Goal: Task Accomplishment & Management: Use online tool/utility

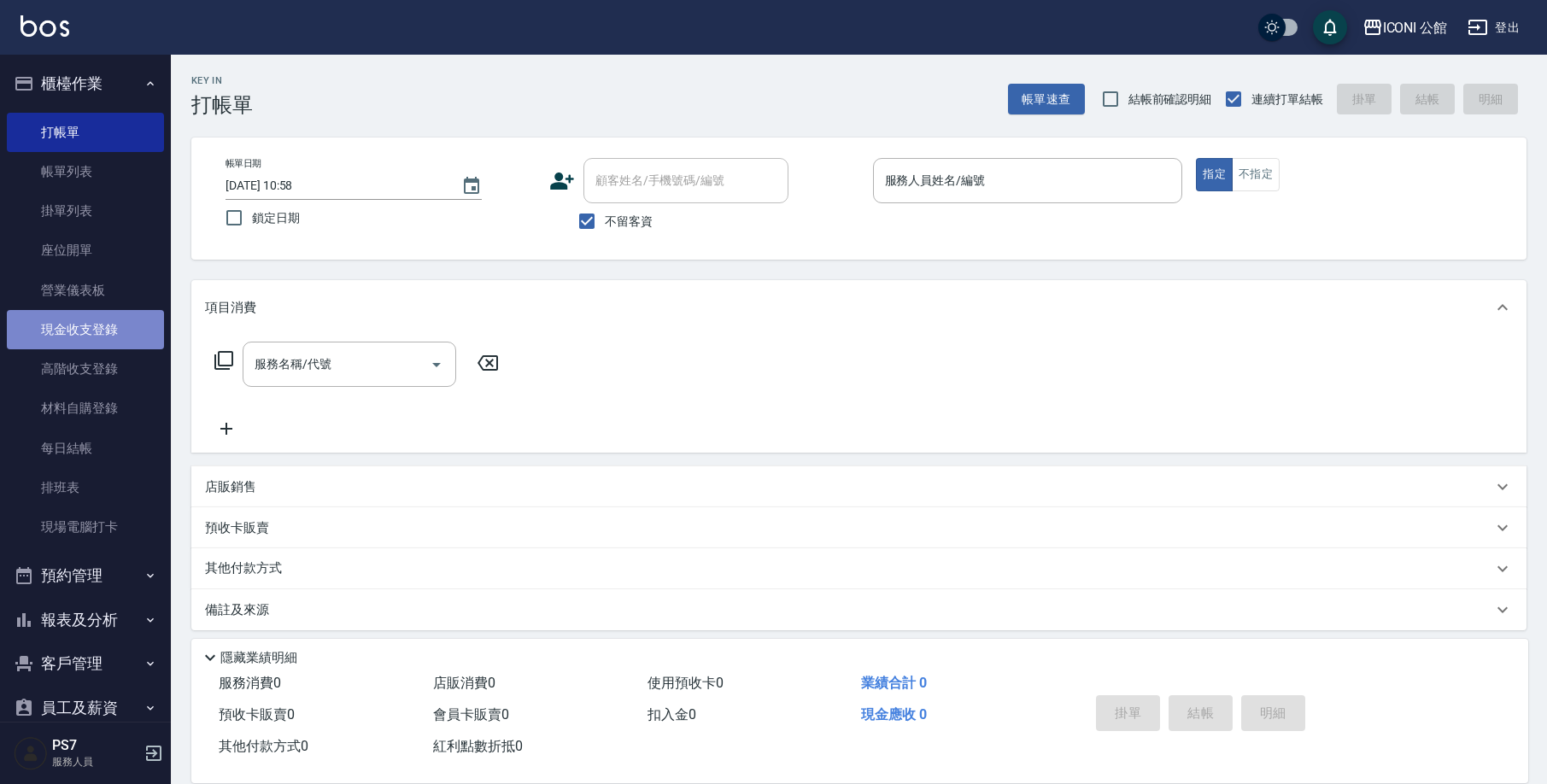
click at [101, 322] on link "現金收支登錄" at bounding box center [85, 330] width 157 height 40
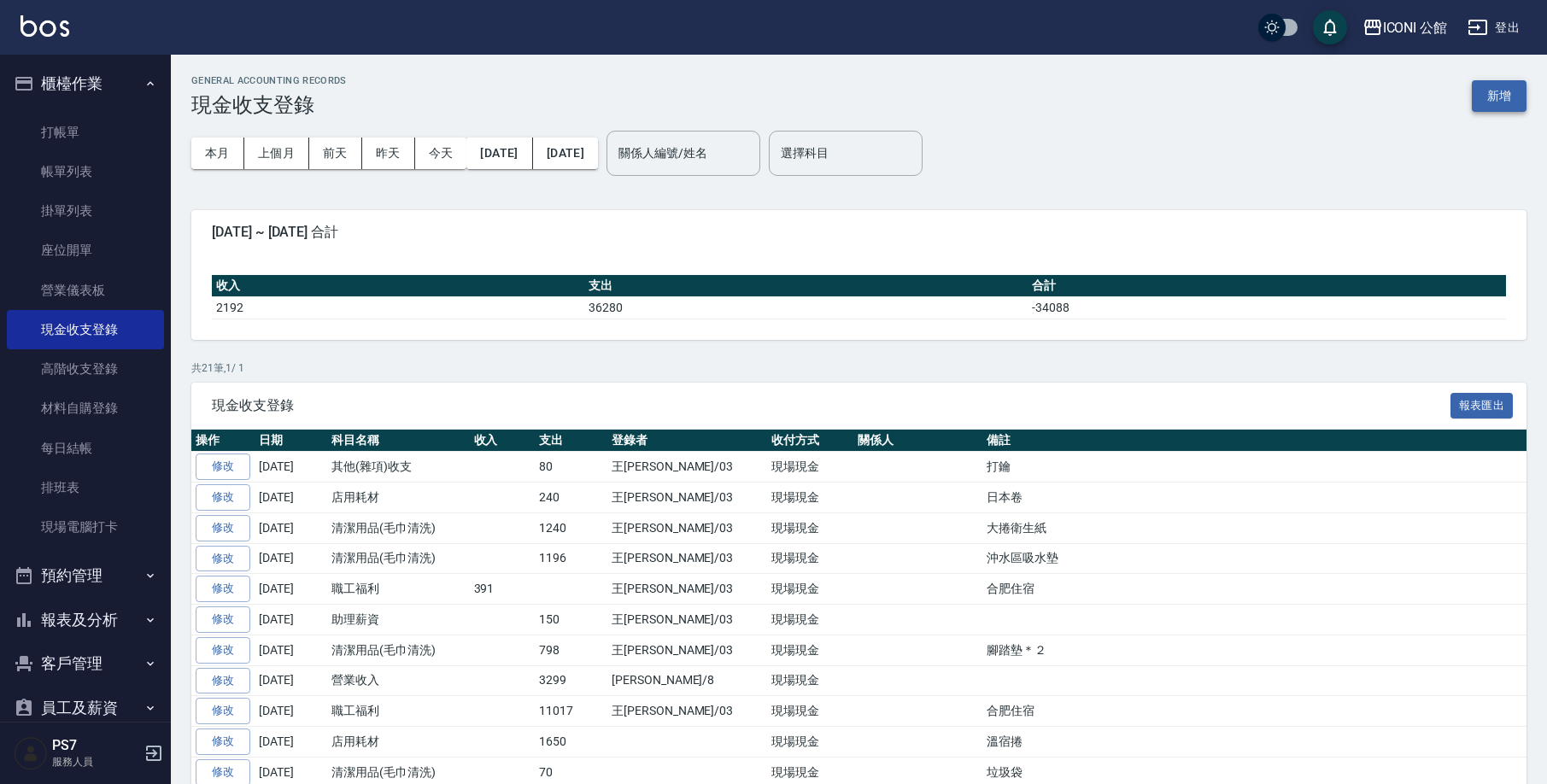
click at [1511, 91] on button "新增" at bounding box center [1500, 96] width 54 height 32
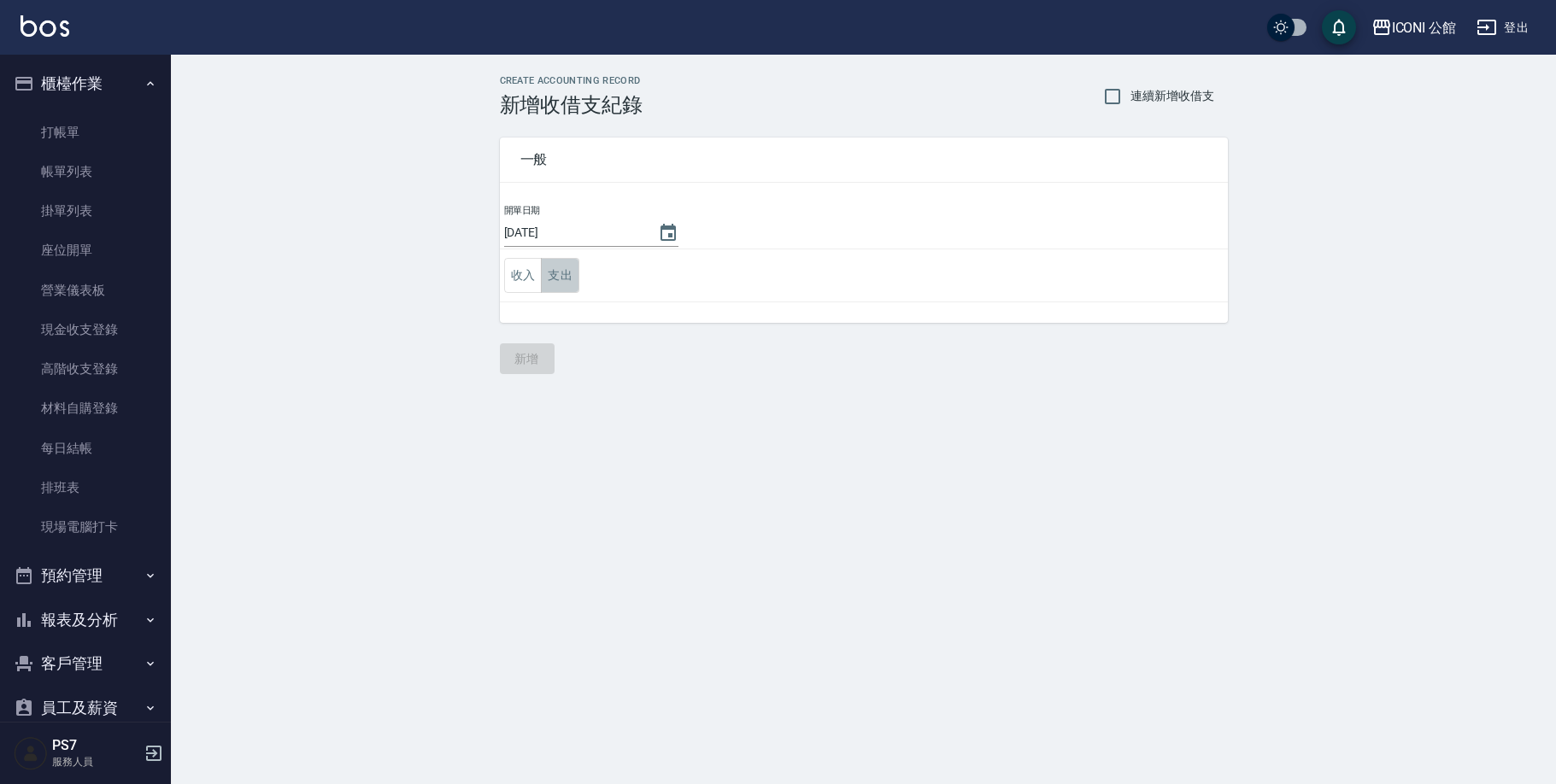
click at [564, 267] on button "支出" at bounding box center [560, 276] width 39 height 35
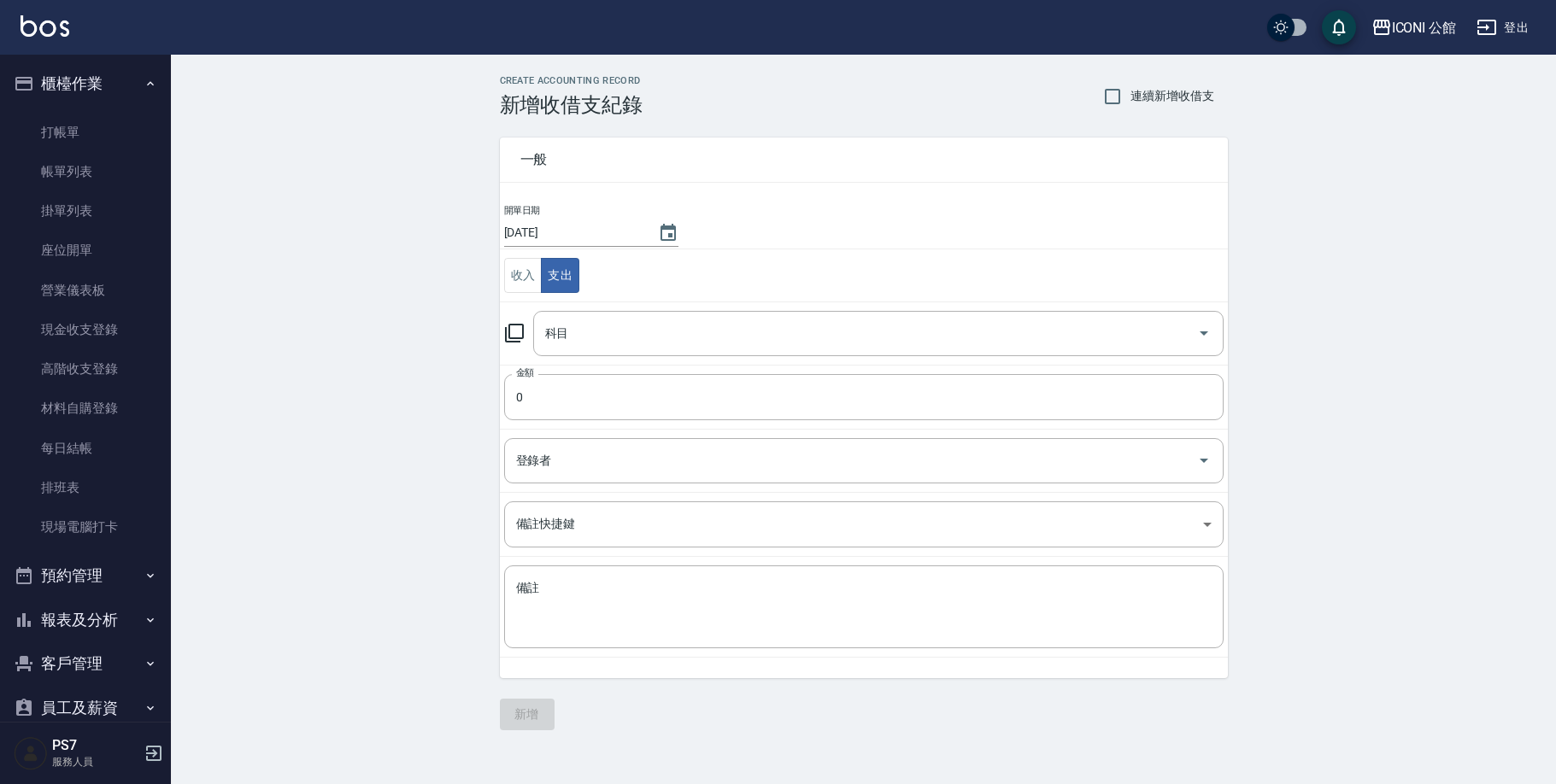
click at [517, 332] on icon at bounding box center [514, 332] width 20 height 20
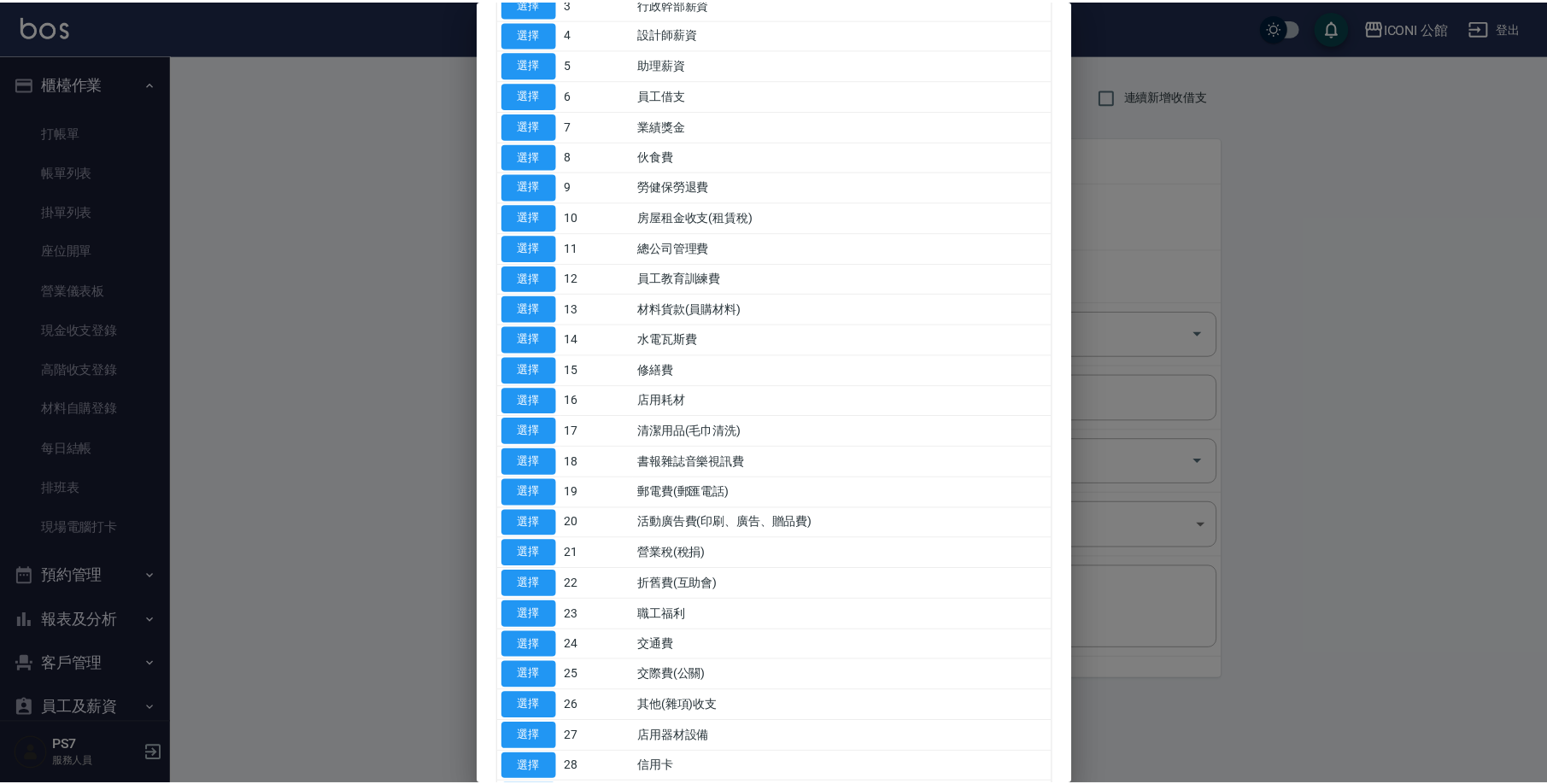
scroll to position [217, 0]
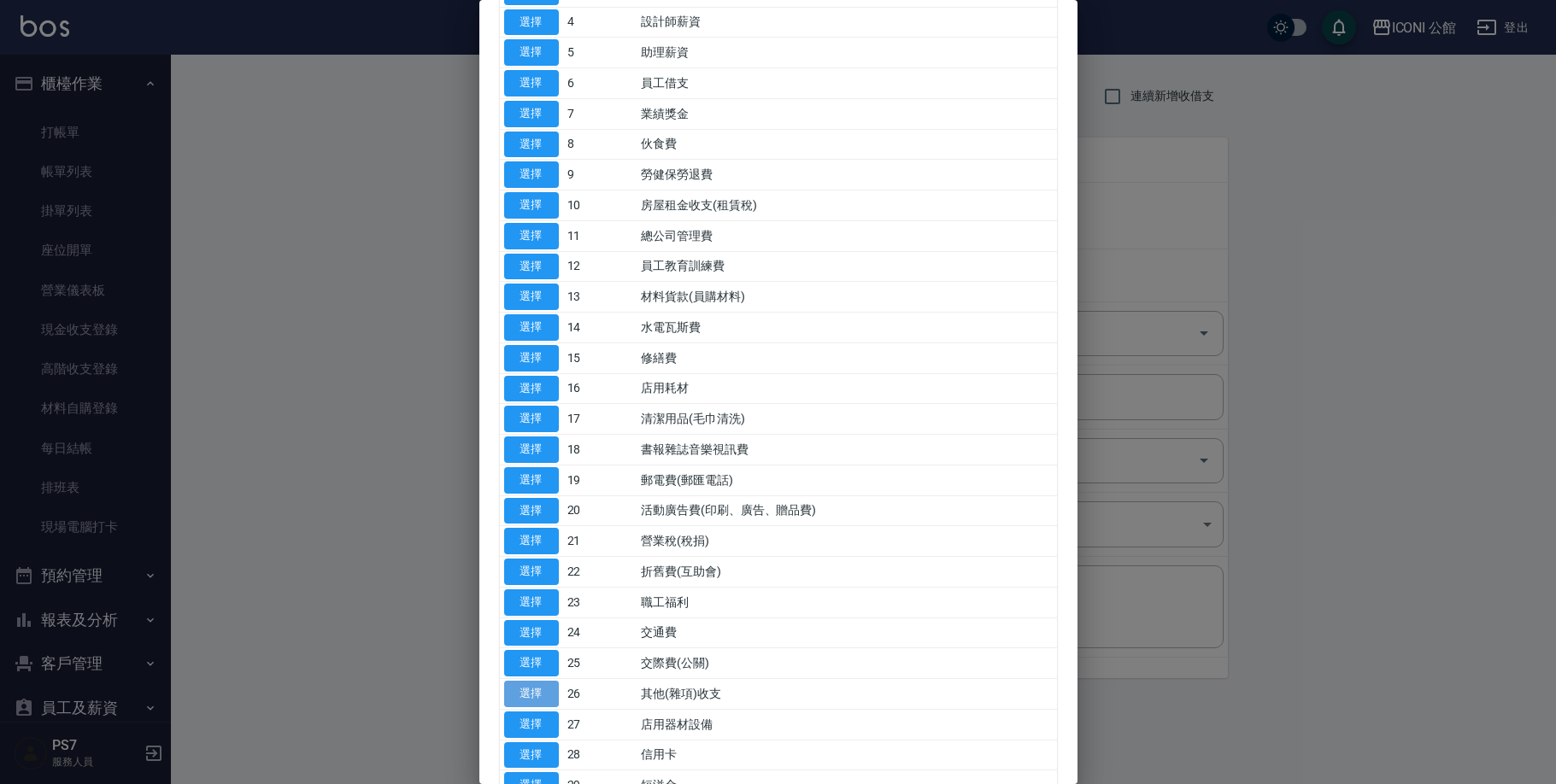
click at [542, 681] on button "選擇" at bounding box center [532, 694] width 55 height 26
type input "26 其他(雜項)收支"
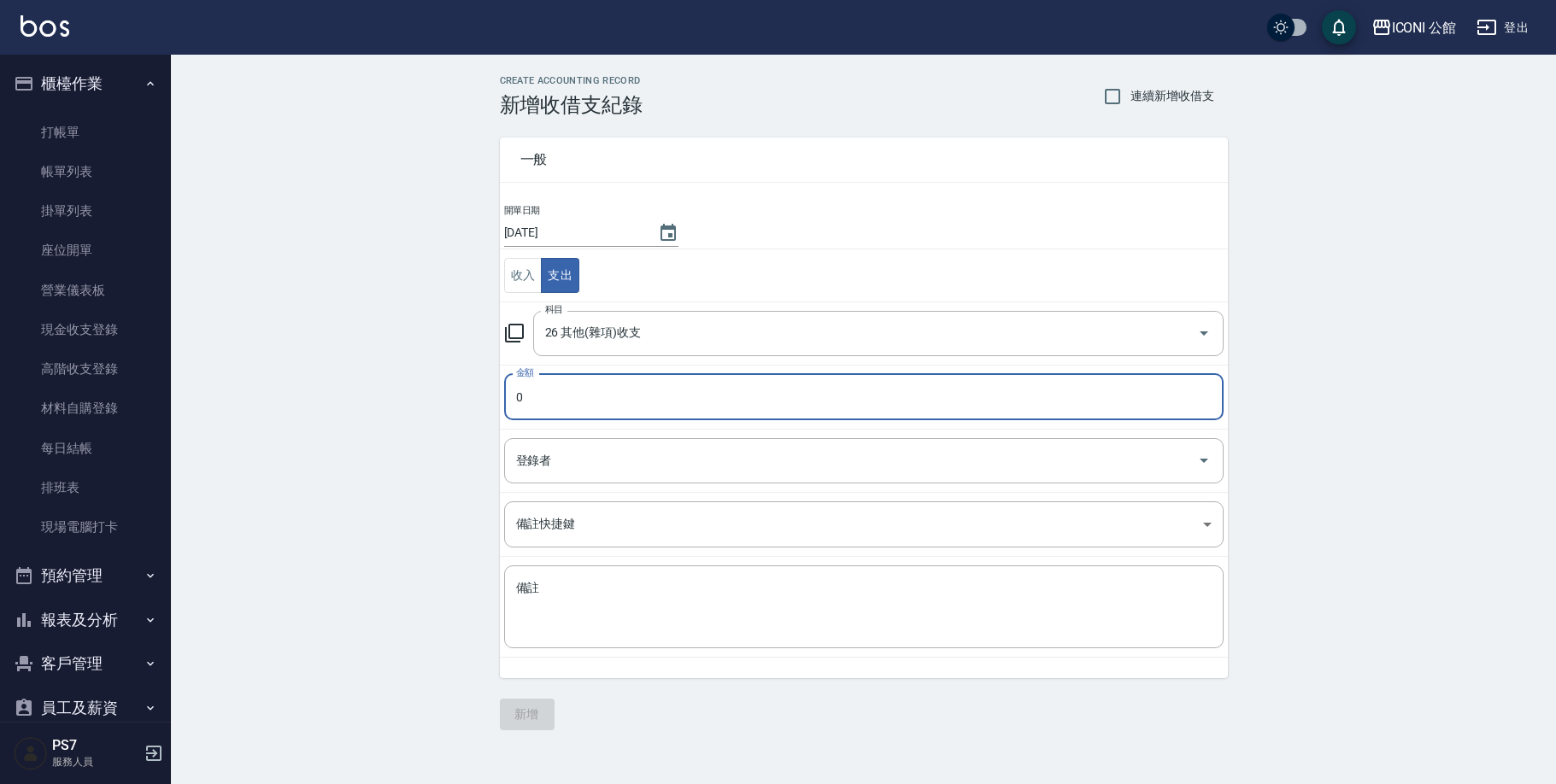
click at [534, 403] on input "0" at bounding box center [864, 397] width 720 height 46
type input "0297"
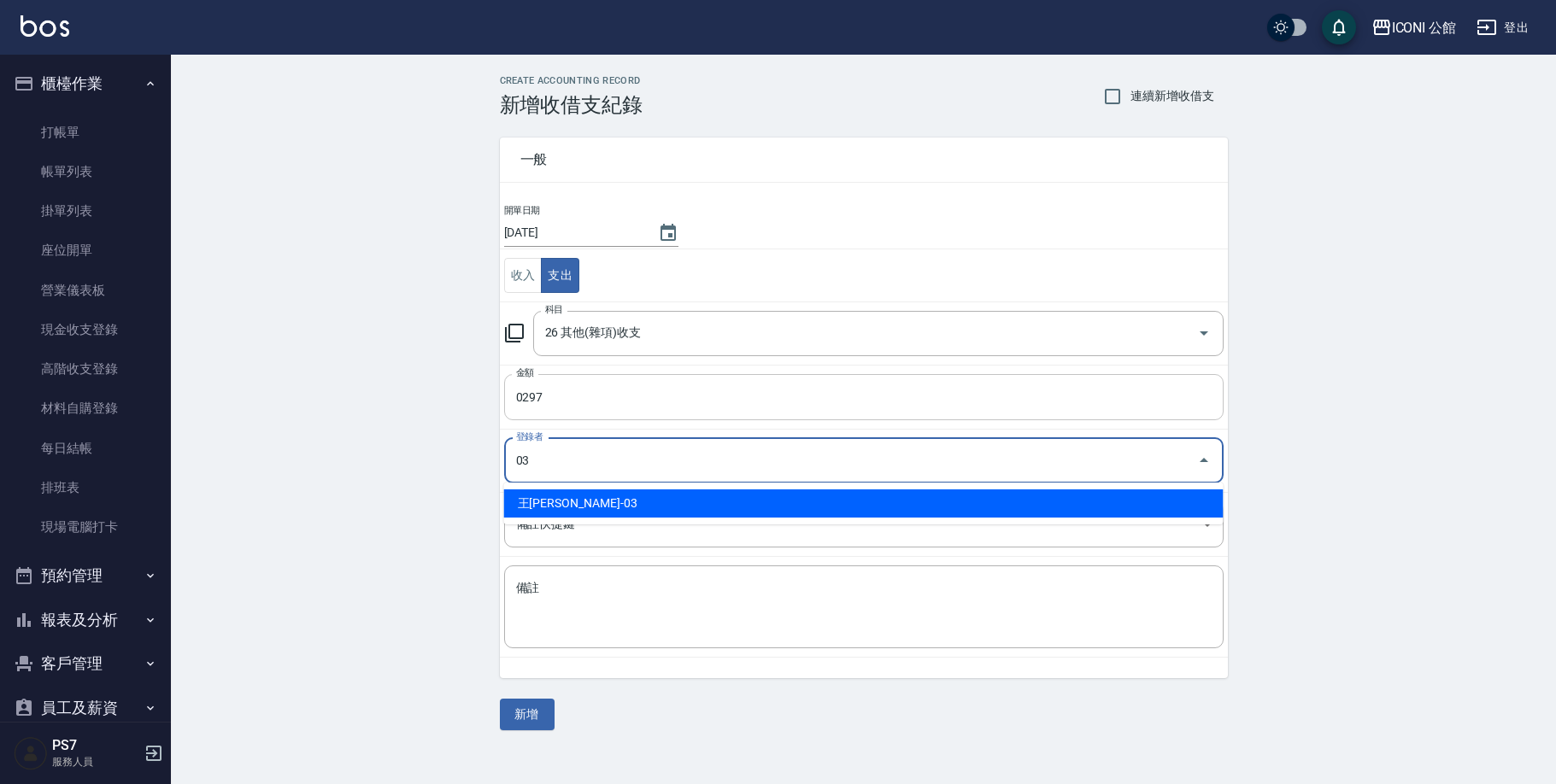
type input "王[PERSON_NAME]-03"
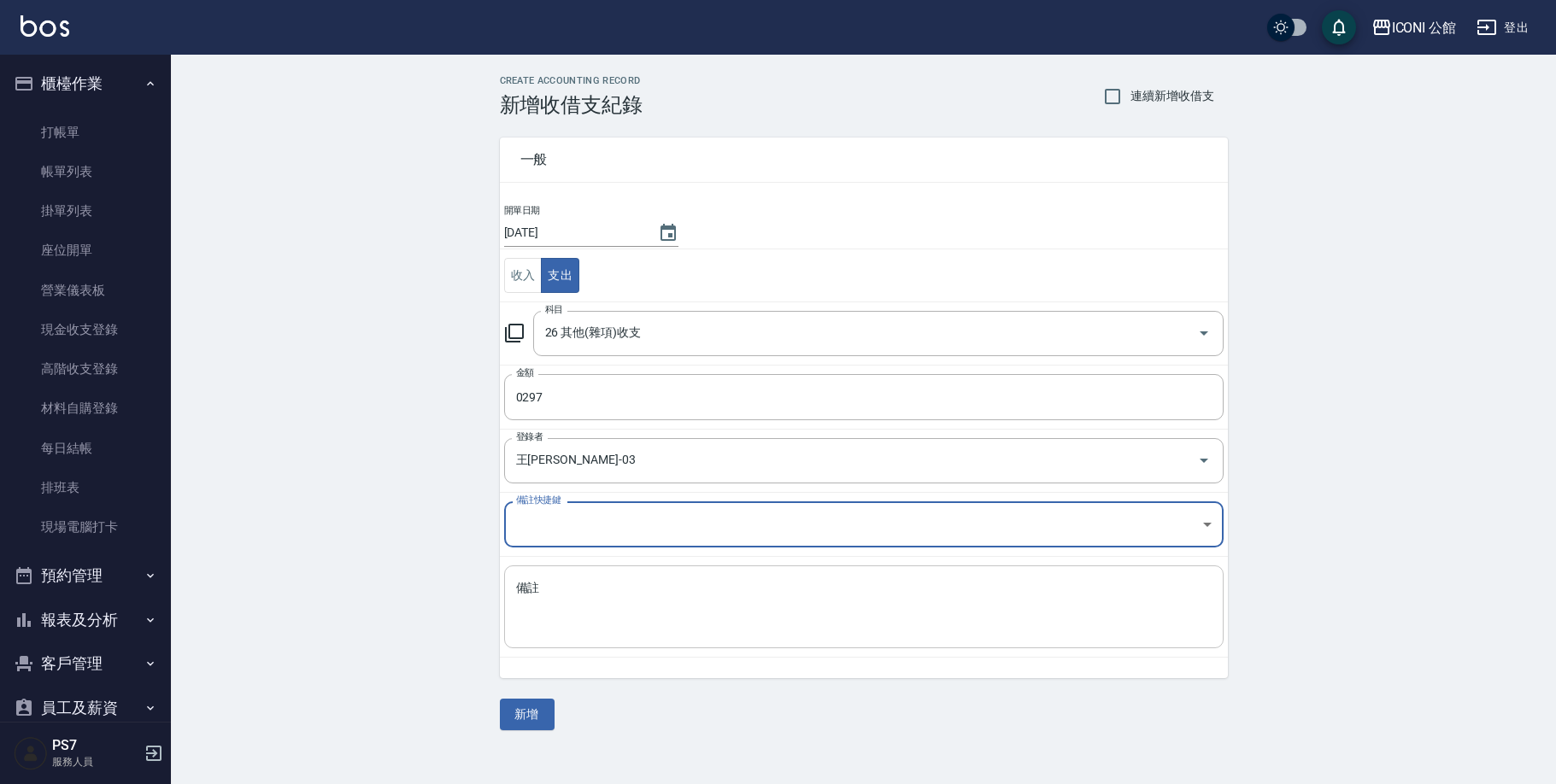
click at [536, 597] on textarea "備註" at bounding box center [863, 607] width 695 height 54
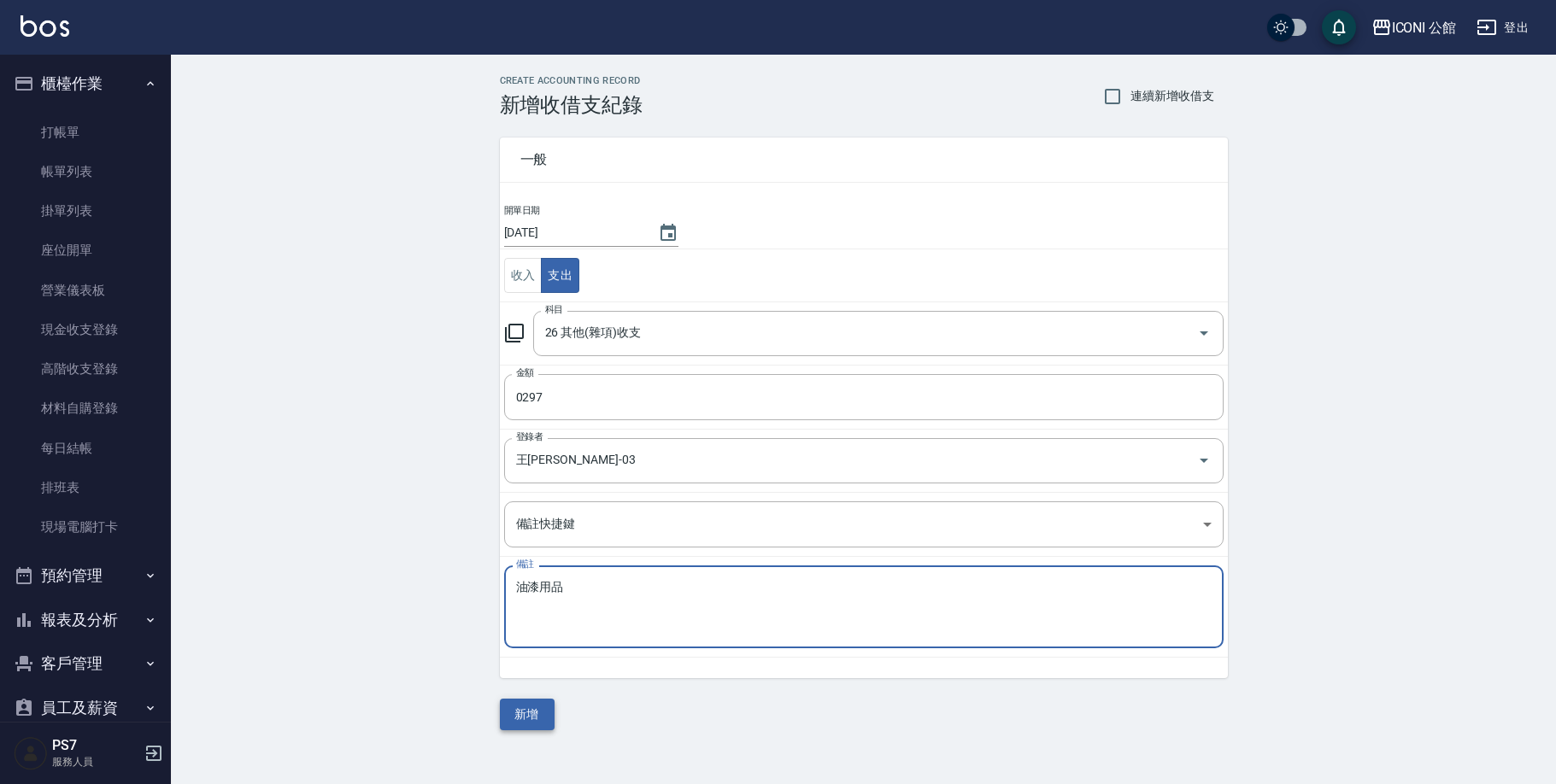
type textarea "油漆用品"
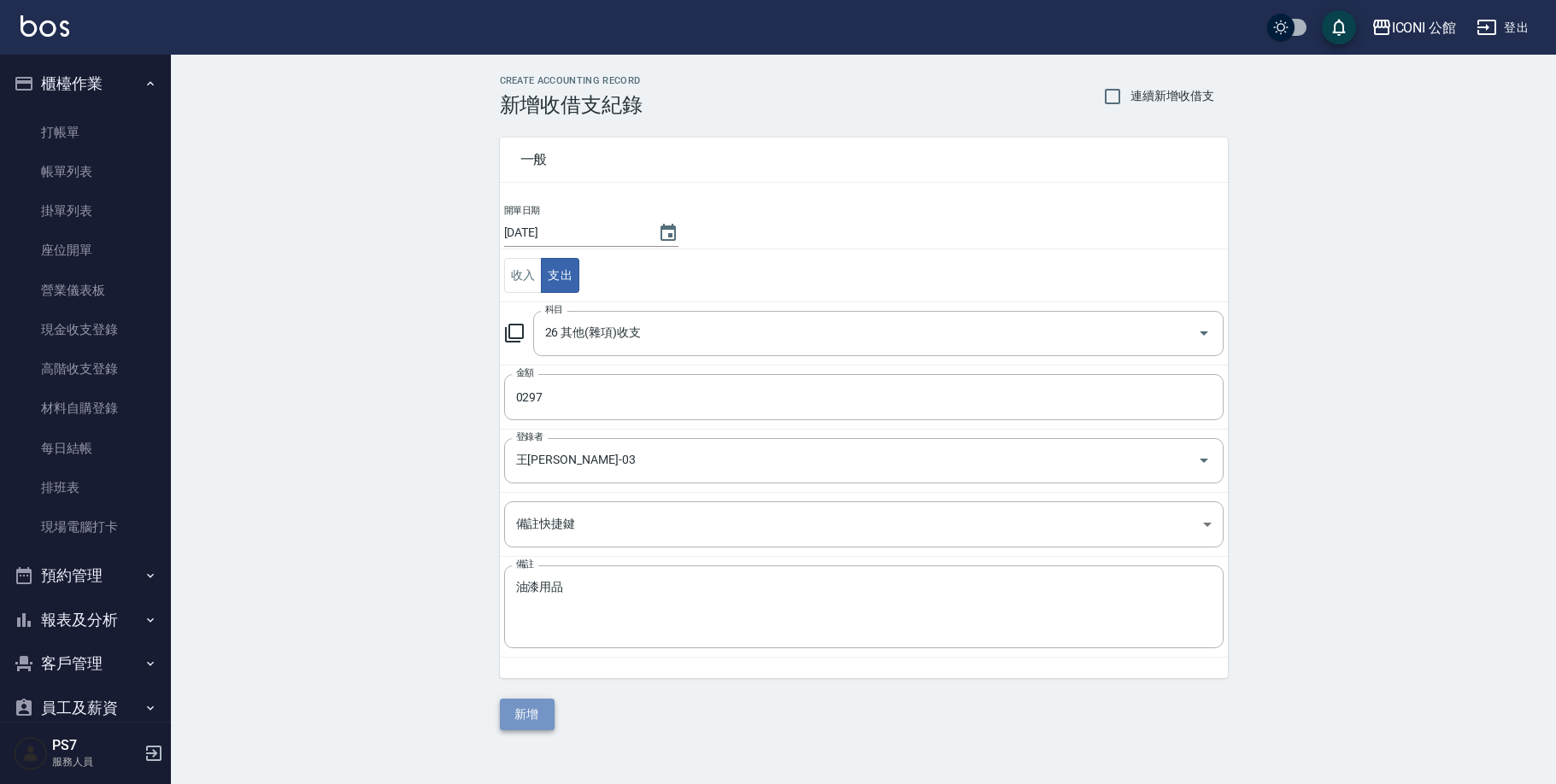
click at [523, 722] on button "新增" at bounding box center [527, 715] width 55 height 32
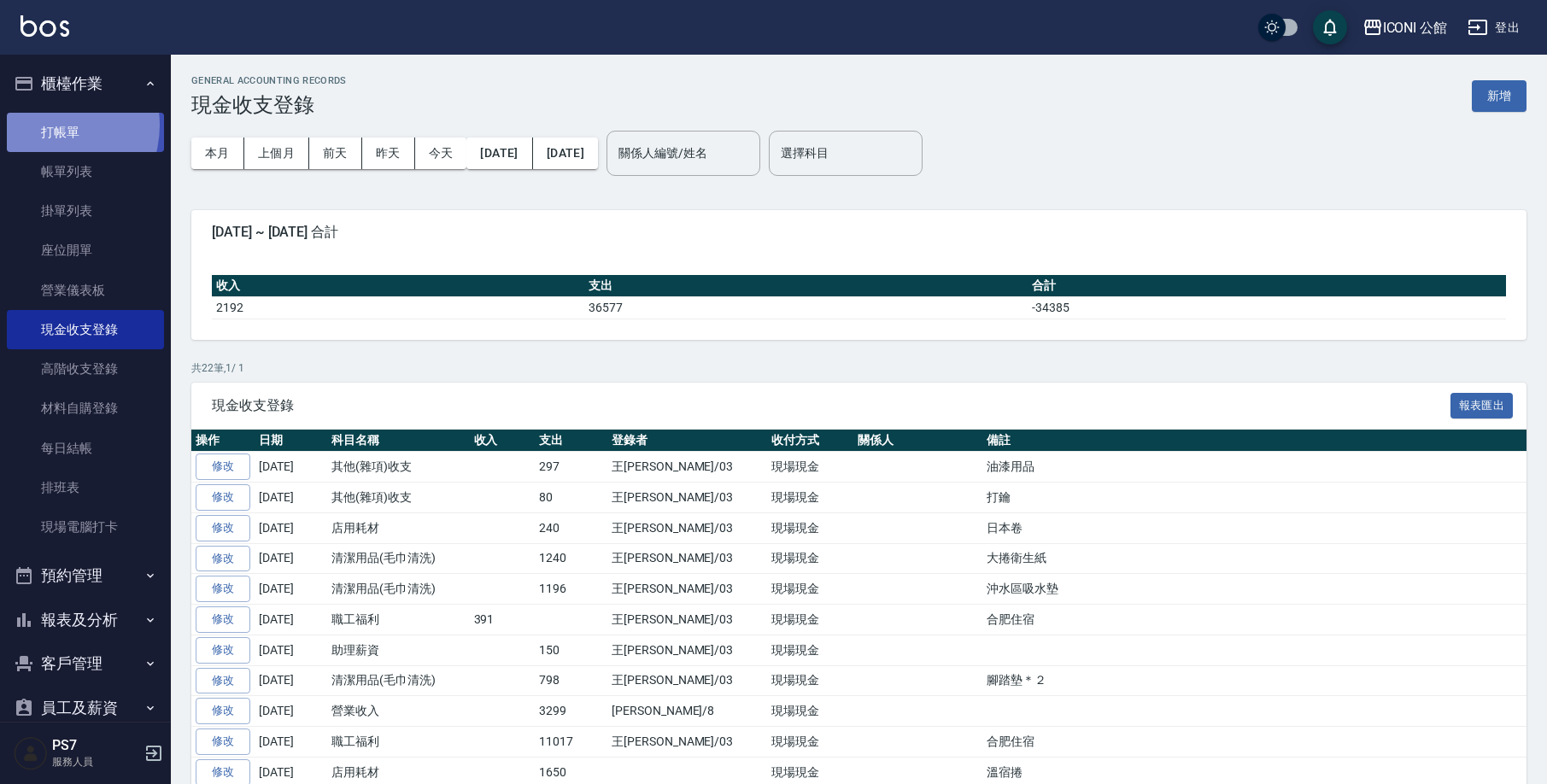
click at [46, 124] on link "打帳單" at bounding box center [85, 132] width 157 height 40
